Goal: Task Accomplishment & Management: Manage account settings

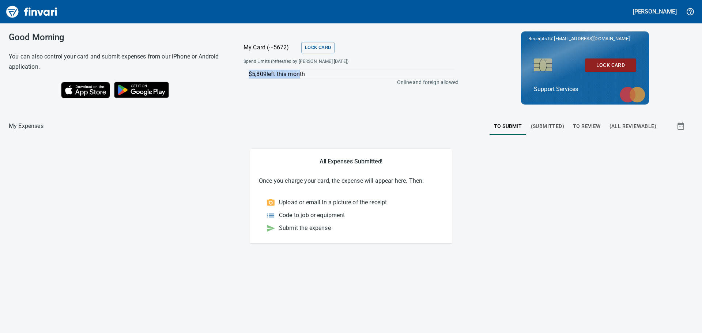
drag, startPoint x: 296, startPoint y: 75, endPoint x: 235, endPoint y: 72, distance: 61.8
click at [235, 72] on div "Spend Limits (refreshed by [PERSON_NAME] [DATE]) $5,809 left this month Online …" at bounding box center [351, 78] width 234 height 42
click at [307, 138] on div "My Expenses To Submit (Submitted) To Review (All Reviewable) All Expenses Submi…" at bounding box center [351, 182] width 702 height 122
click at [583, 127] on span "To Review" at bounding box center [587, 126] width 28 height 9
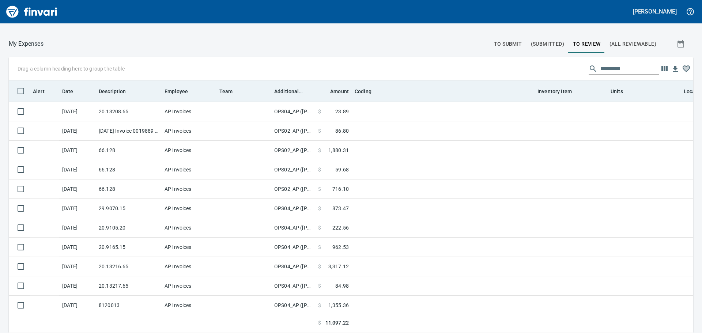
click at [285, 96] on th "Additional Reviewer" at bounding box center [293, 90] width 44 height 21
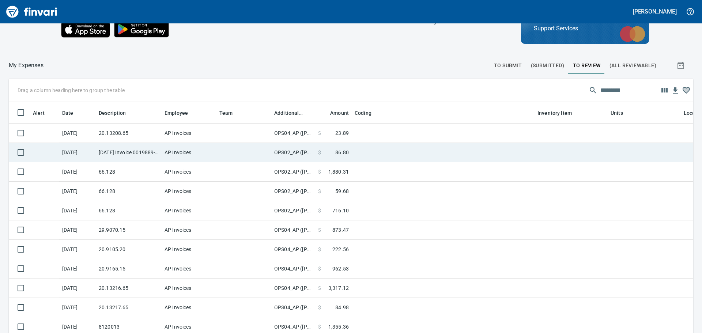
scroll to position [9, 0]
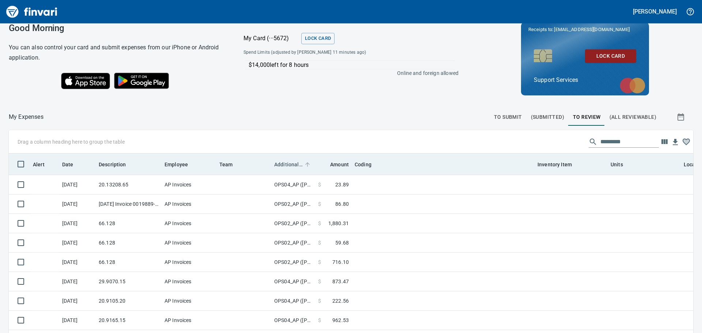
click at [282, 162] on span "Additional Reviewer" at bounding box center [288, 164] width 29 height 9
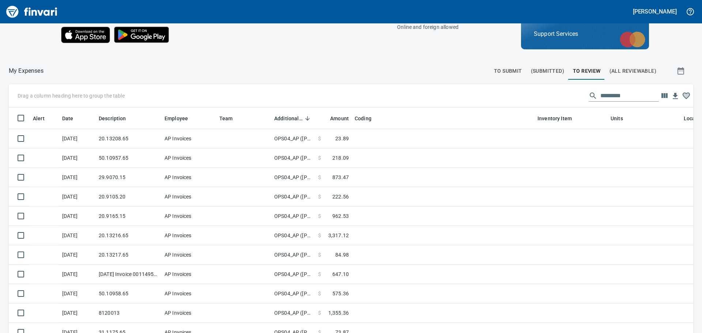
scroll to position [0, 0]
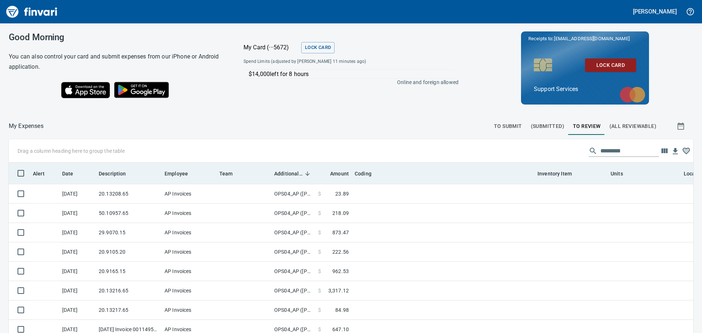
click at [297, 177] on span "Additional Reviewer" at bounding box center [288, 173] width 29 height 9
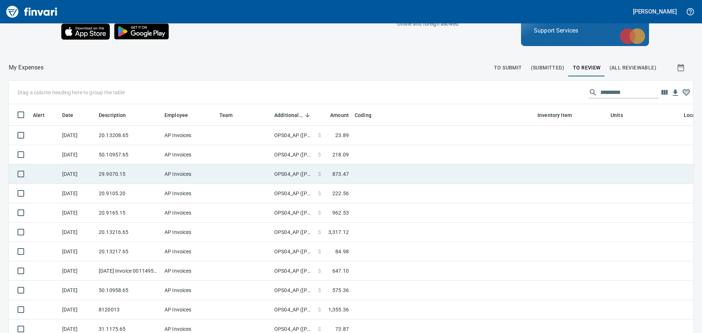
scroll to position [46, 0]
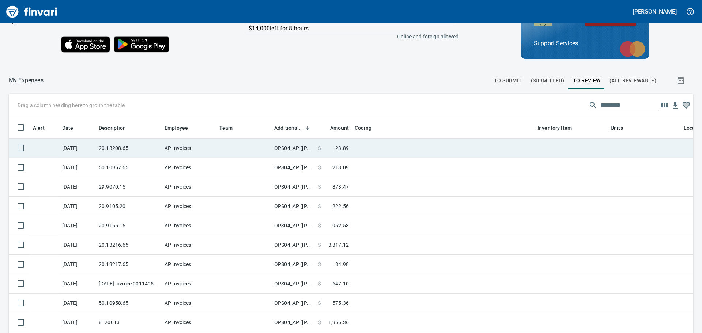
click at [136, 150] on td "20.13208.65" at bounding box center [129, 148] width 66 height 19
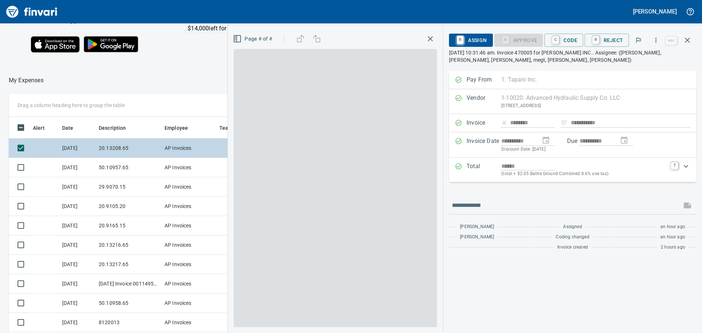
scroll to position [242, 485]
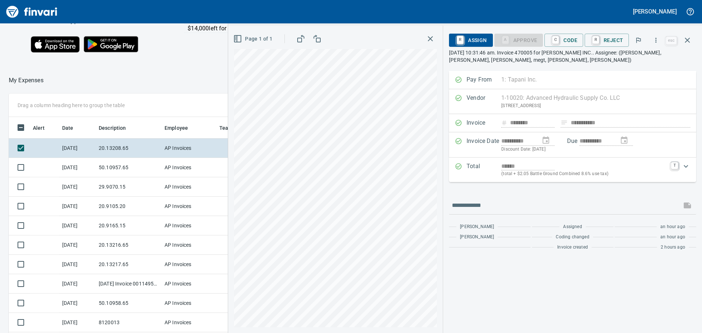
click at [429, 37] on icon "button" at bounding box center [430, 38] width 9 height 9
